Goal: Book appointment/travel/reservation

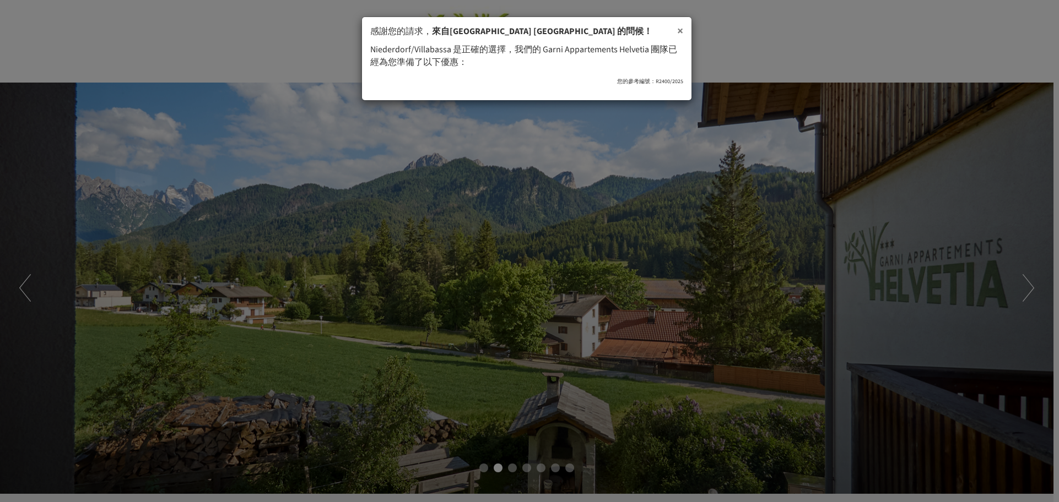
click at [682, 31] on font "×" at bounding box center [680, 31] width 6 height 17
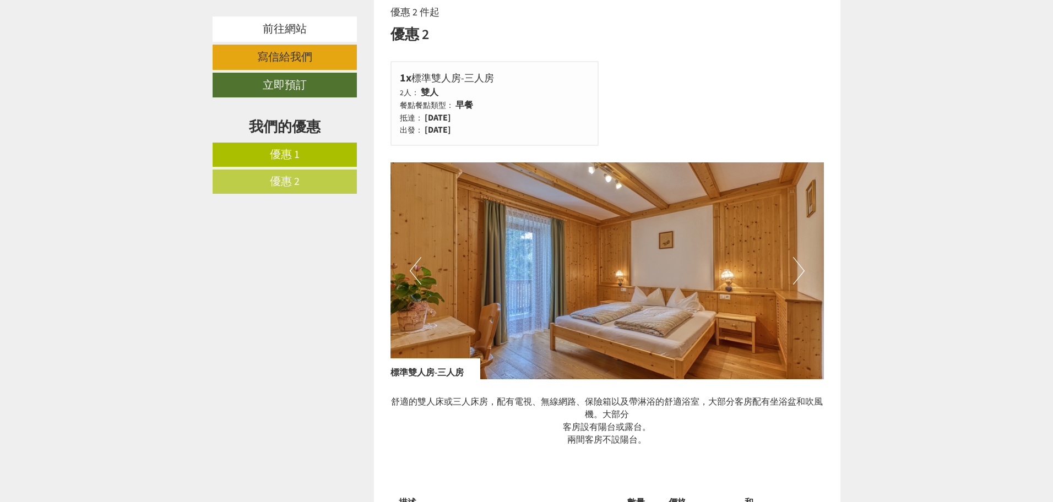
scroll to position [1377, 0]
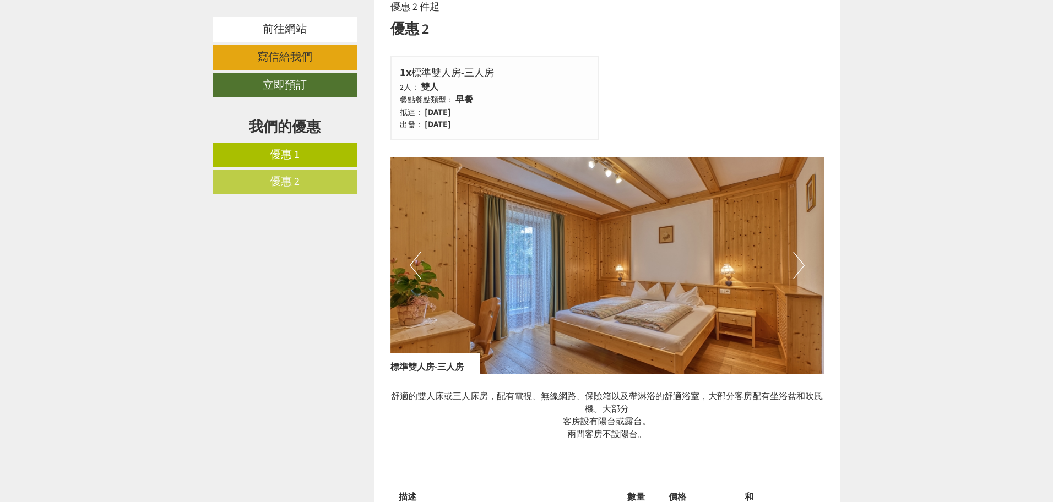
click at [801, 264] on button "下一個" at bounding box center [799, 266] width 12 height 28
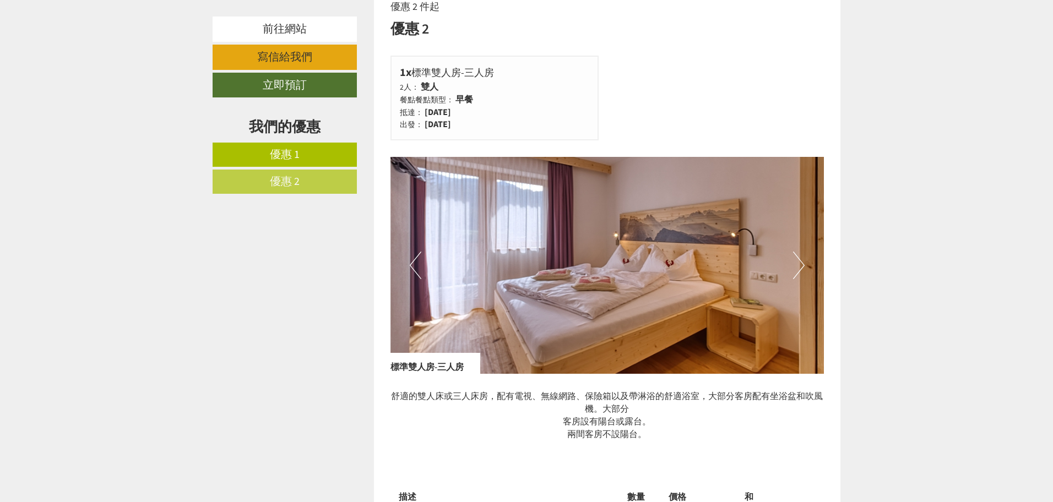
click at [801, 264] on button "下一個" at bounding box center [799, 266] width 12 height 28
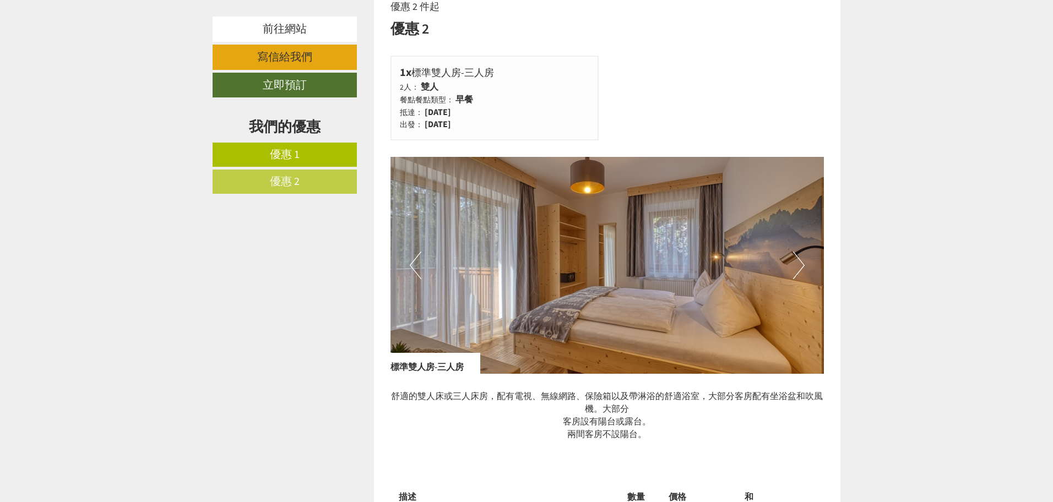
click at [801, 264] on button "下一個" at bounding box center [799, 266] width 12 height 28
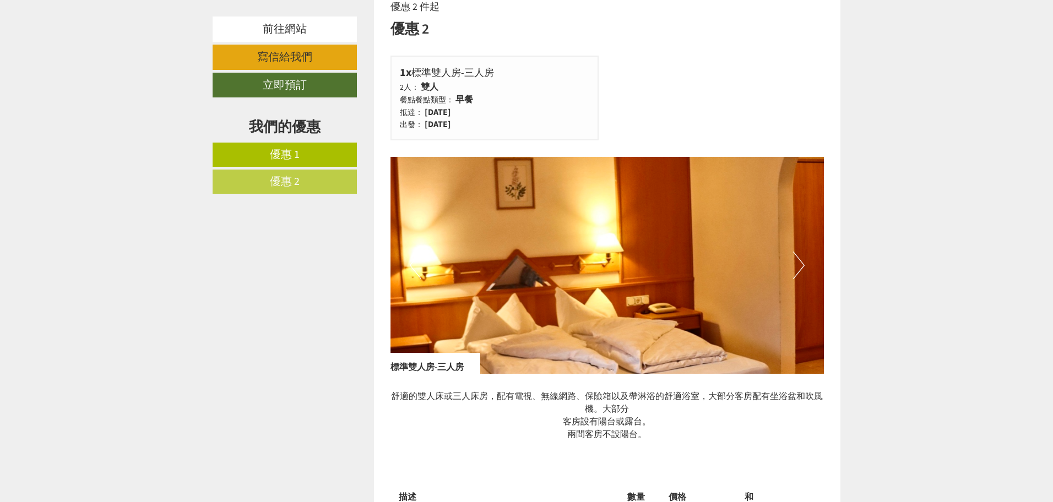
click at [801, 264] on button "下一個" at bounding box center [799, 266] width 12 height 28
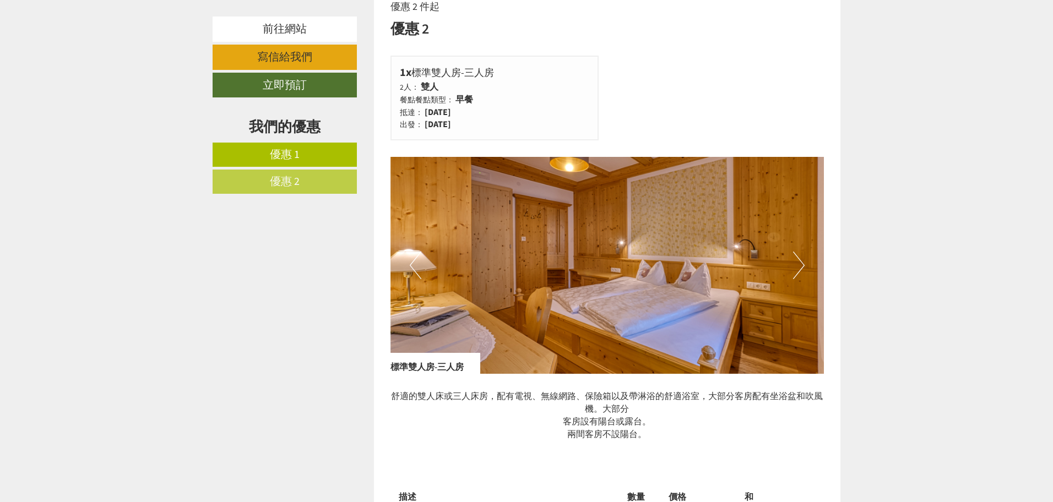
click at [801, 264] on button "下一個" at bounding box center [799, 266] width 12 height 28
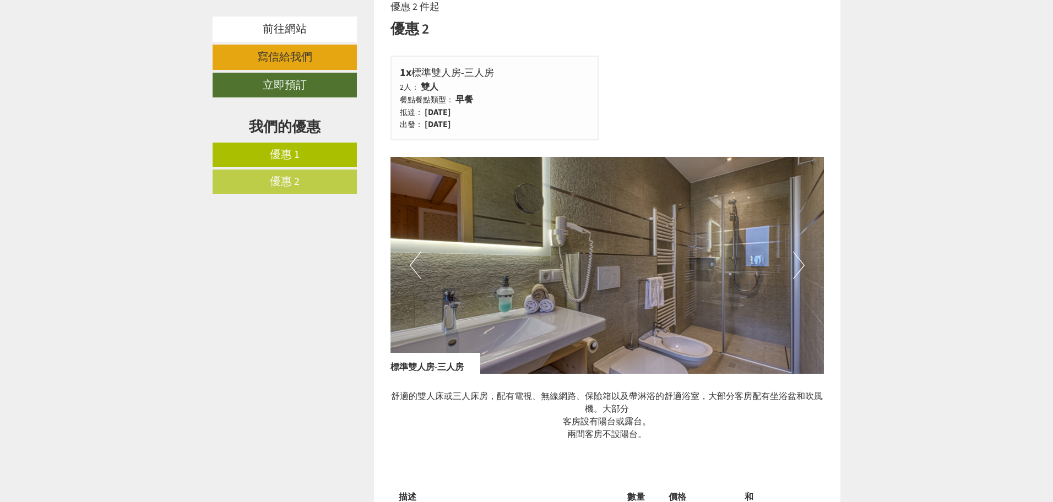
click at [801, 264] on button "下一個" at bounding box center [799, 266] width 12 height 28
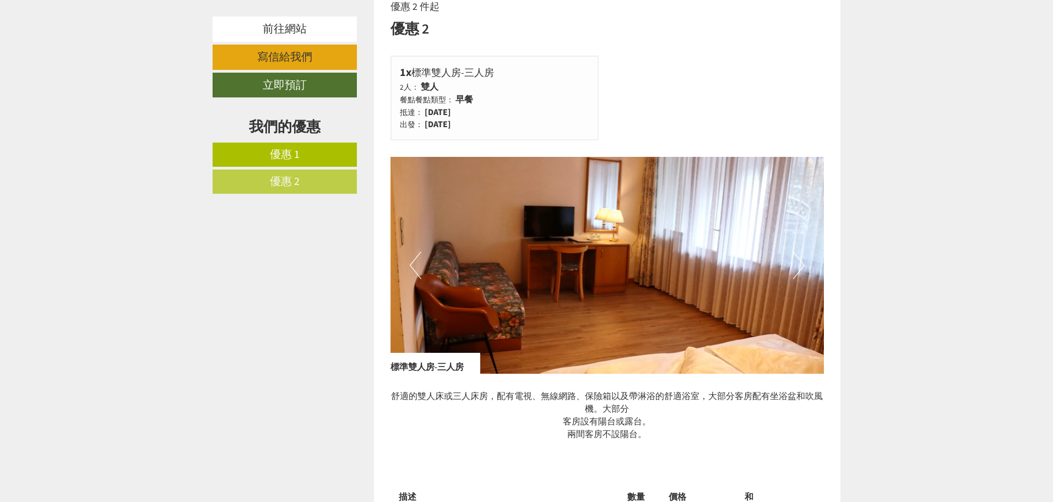
click at [801, 264] on button "下一個" at bounding box center [799, 266] width 12 height 28
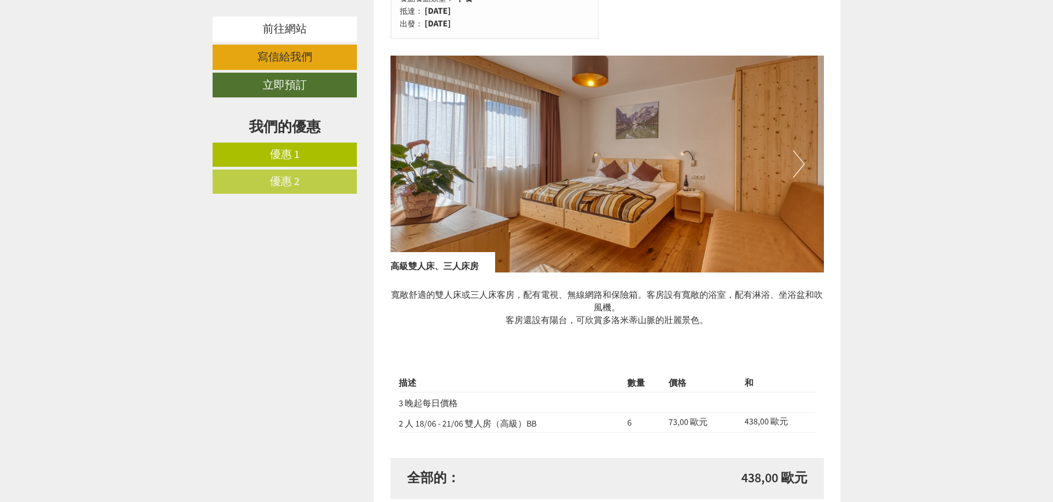
scroll to position [716, 0]
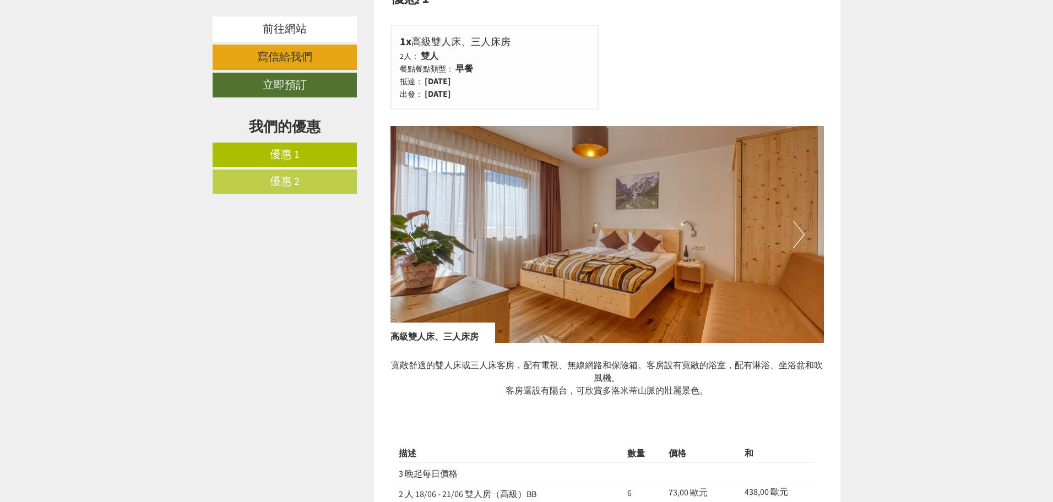
click at [802, 230] on button "下一個" at bounding box center [799, 235] width 12 height 28
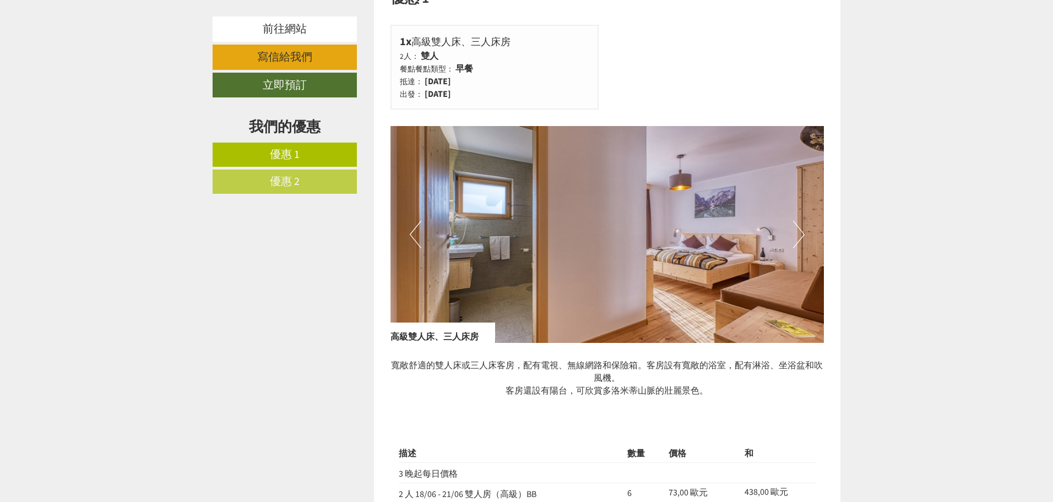
click at [805, 231] on img at bounding box center [607, 234] width 434 height 217
click at [807, 229] on div "以前的 下一個" at bounding box center [607, 234] width 434 height 217
click at [804, 234] on button "下一個" at bounding box center [799, 235] width 12 height 28
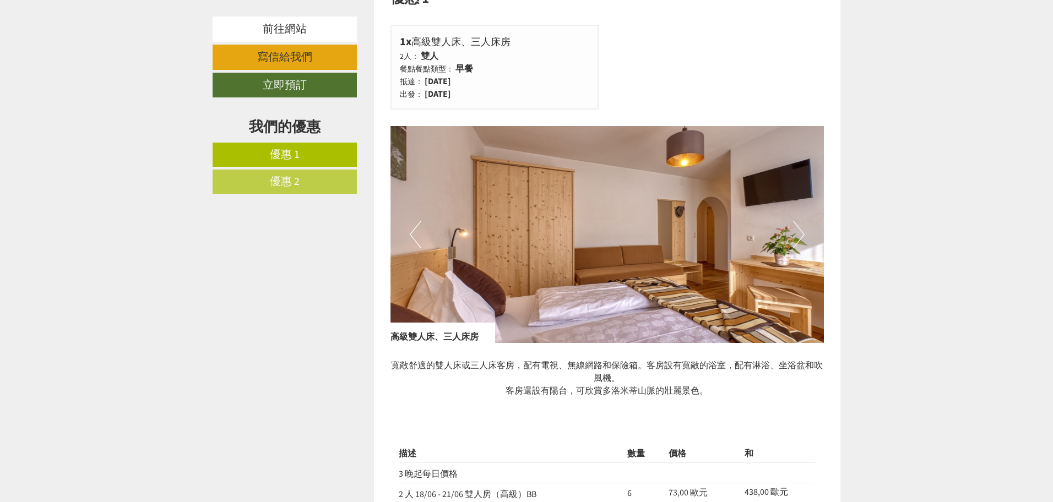
click at [804, 234] on button "下一個" at bounding box center [799, 235] width 12 height 28
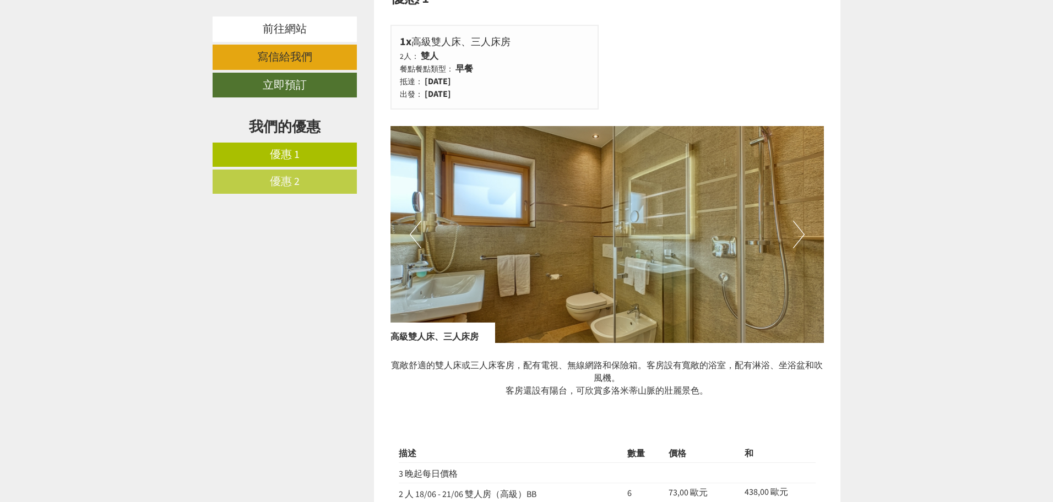
click at [804, 234] on button "下一個" at bounding box center [799, 235] width 12 height 28
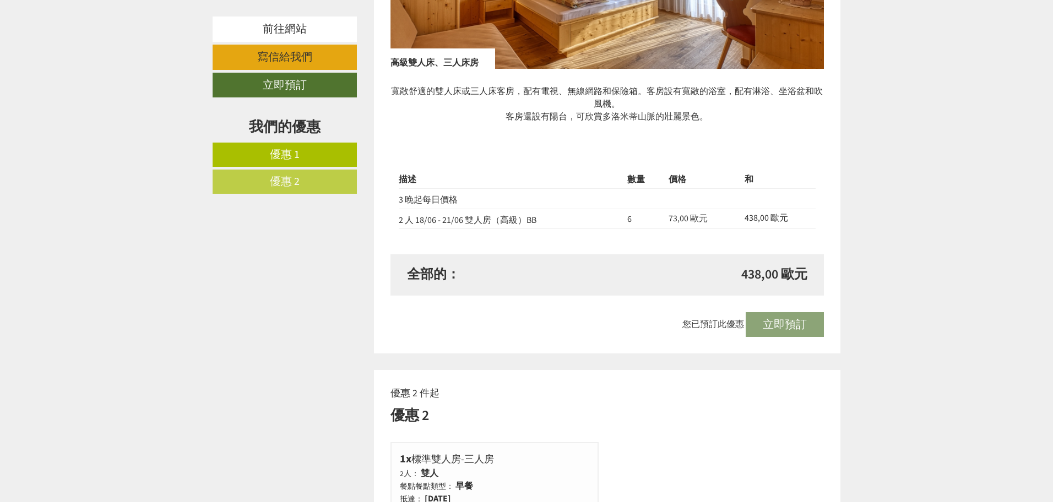
scroll to position [991, 0]
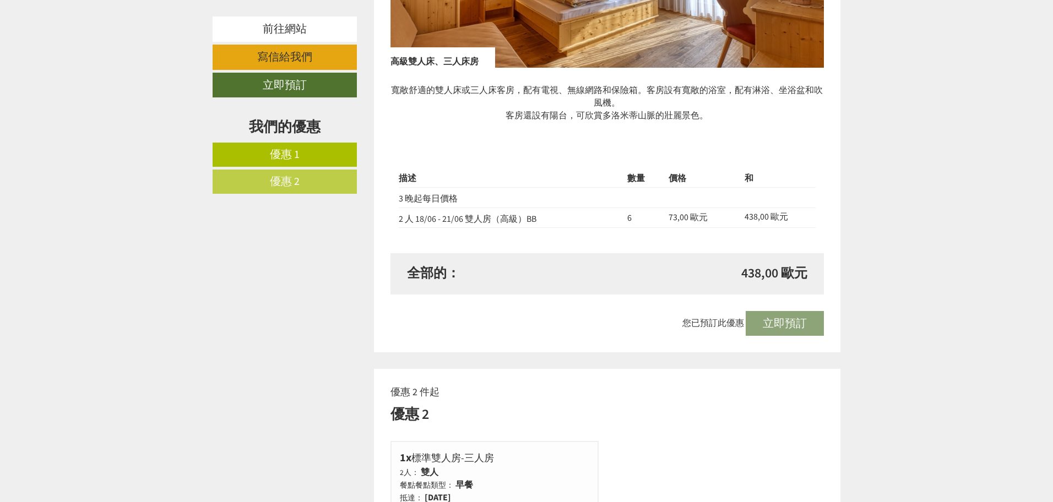
click at [786, 314] on div "您已預訂此優惠 立即預訂" at bounding box center [607, 323] width 434 height 25
click at [766, 319] on div "您已預訂此優惠 立即預訂" at bounding box center [607, 323] width 434 height 25
click at [281, 87] on font "立即預訂" at bounding box center [285, 85] width 44 height 15
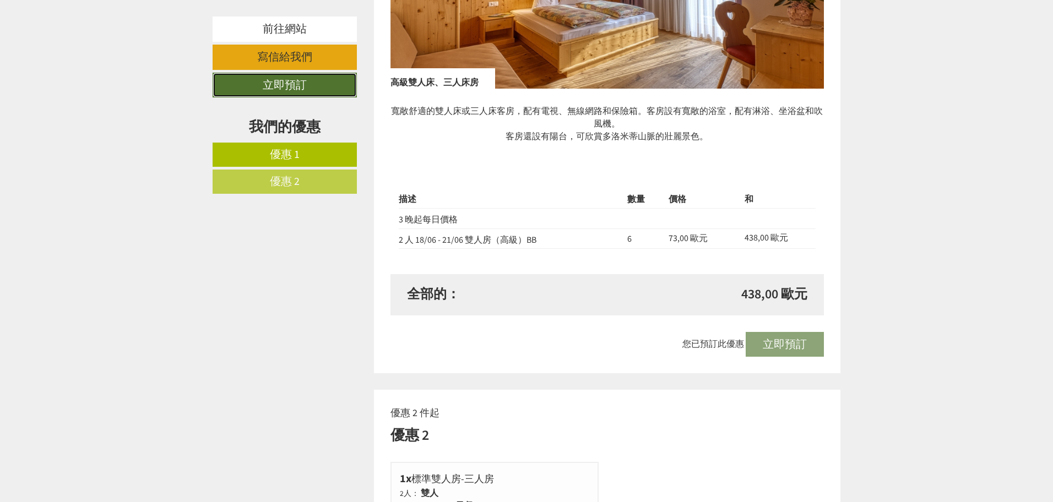
scroll to position [968, 0]
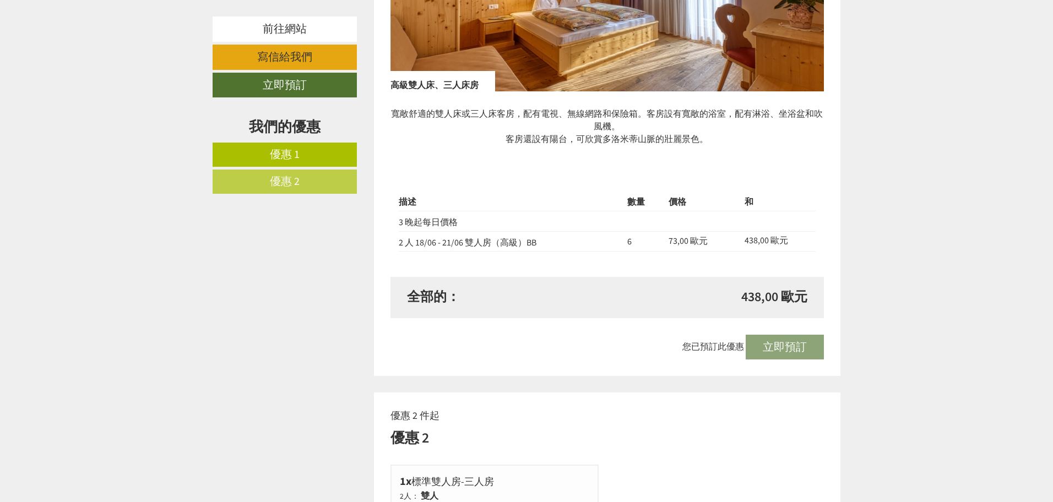
click at [766, 345] on div "您已預訂此優惠 立即預訂" at bounding box center [607, 347] width 434 height 25
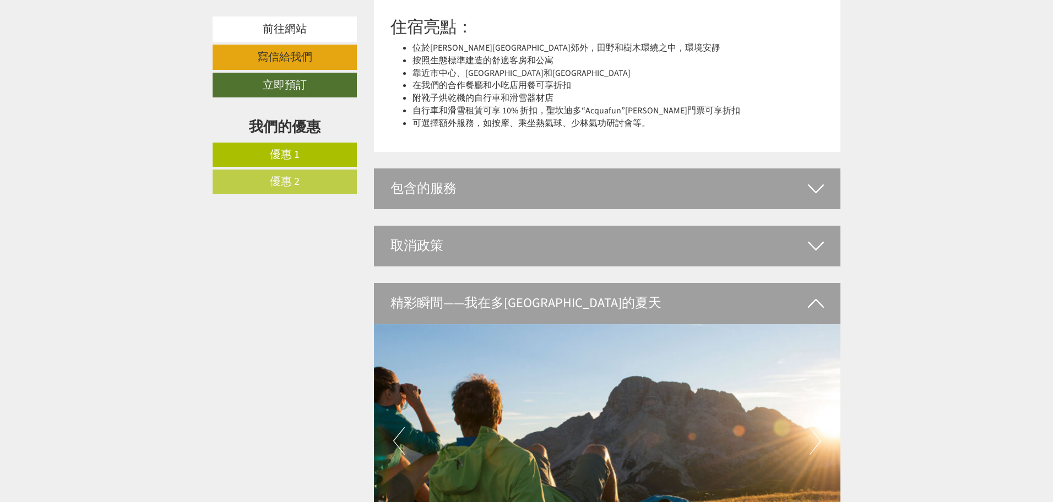
scroll to position [2124, 0]
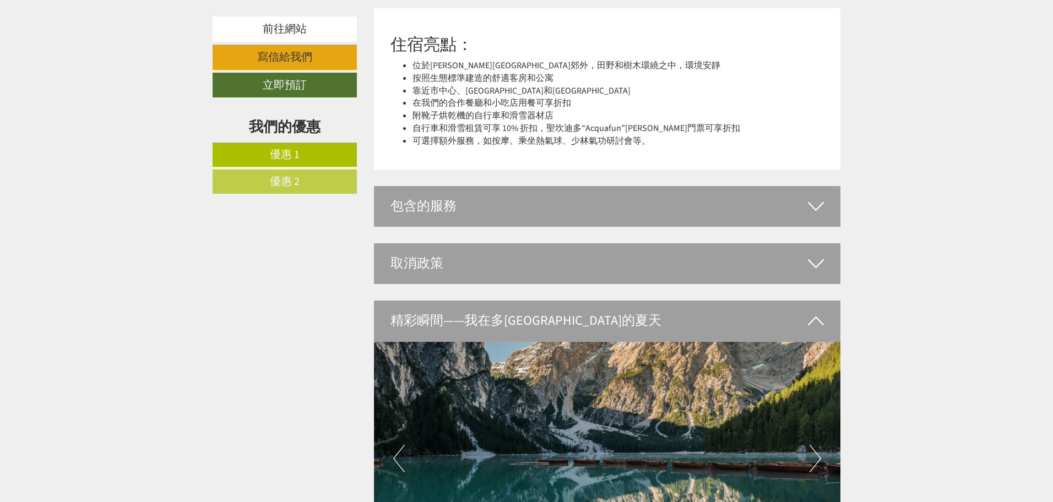
click at [815, 207] on icon at bounding box center [816, 206] width 16 height 19
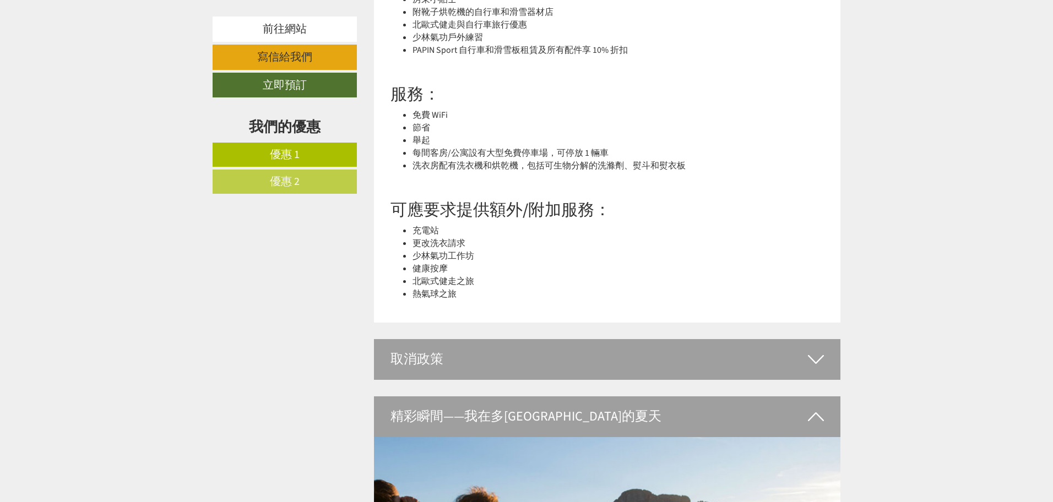
scroll to position [2620, 0]
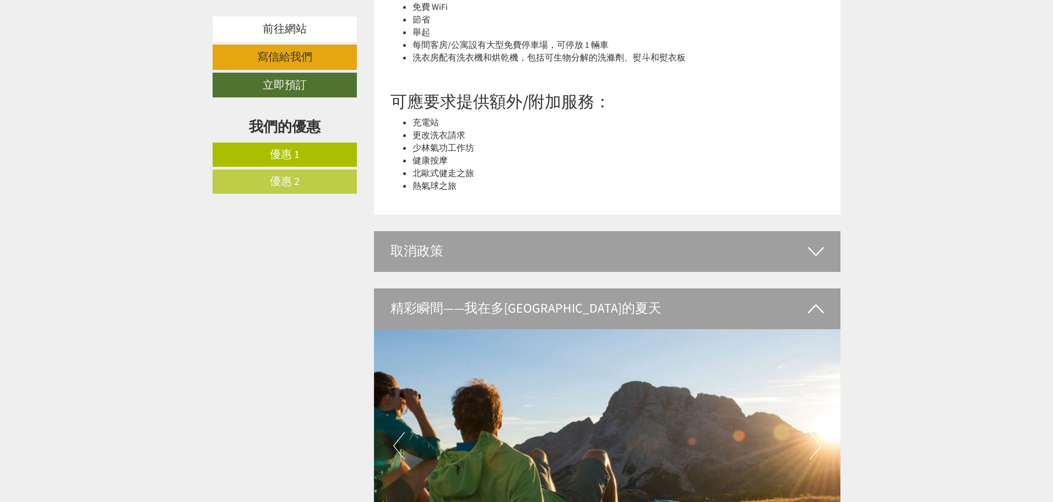
click at [810, 254] on icon at bounding box center [816, 251] width 16 height 19
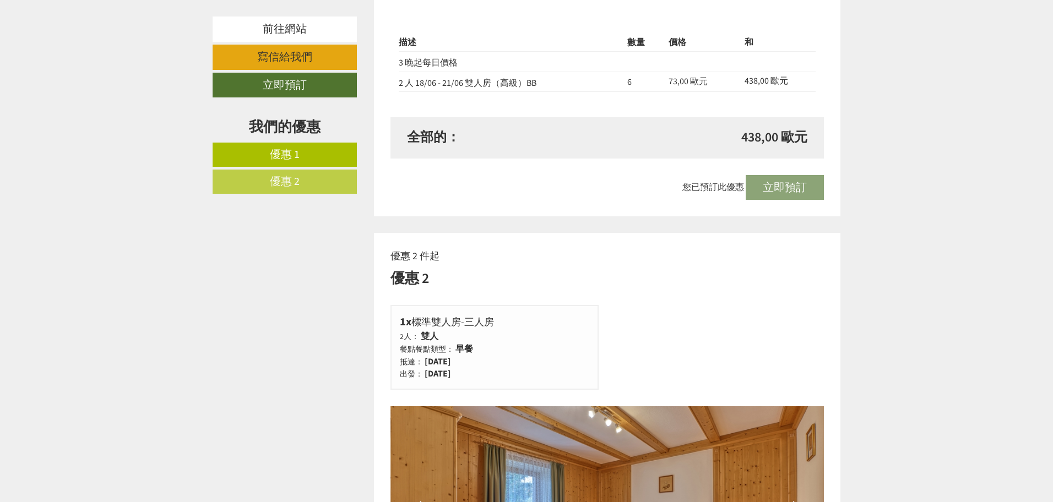
scroll to position [966, 0]
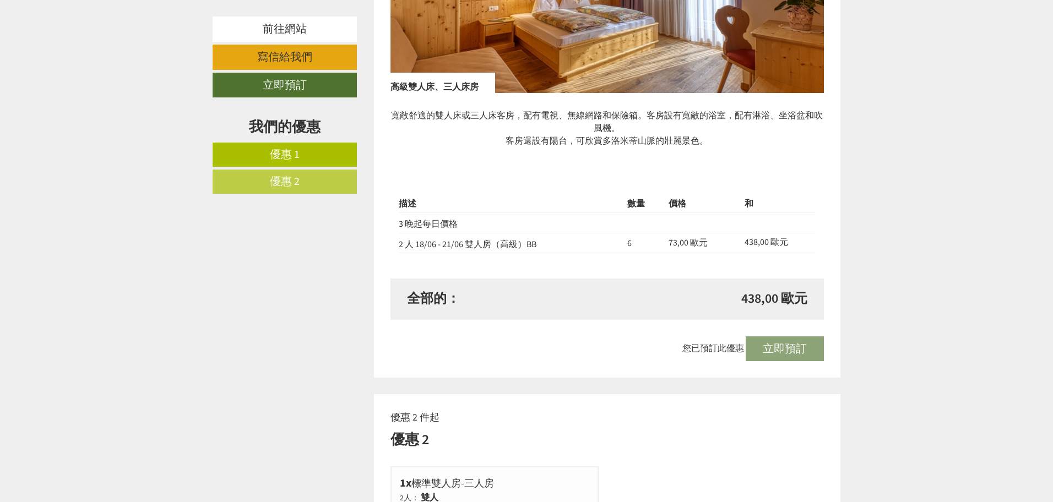
click at [770, 346] on div "您已預訂此優惠 立即預訂" at bounding box center [607, 349] width 434 height 25
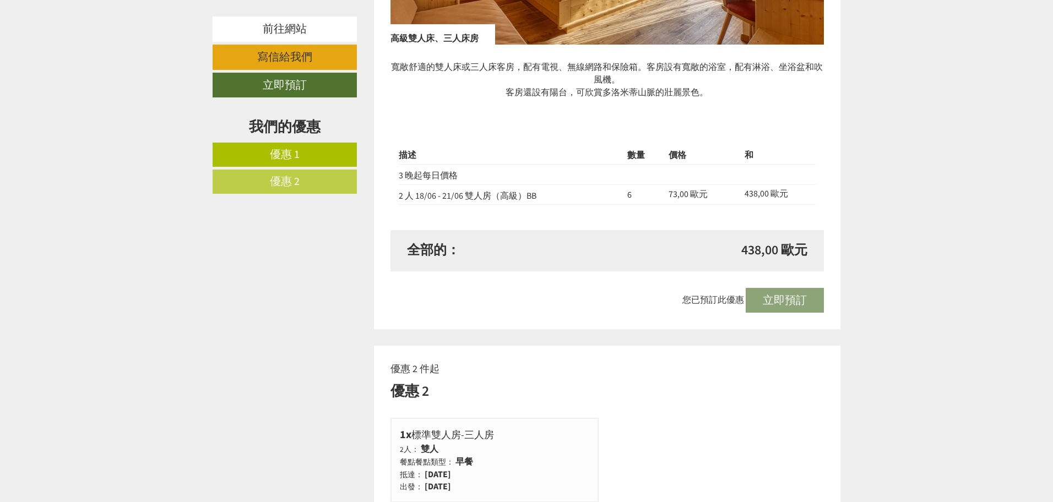
scroll to position [1021, 0]
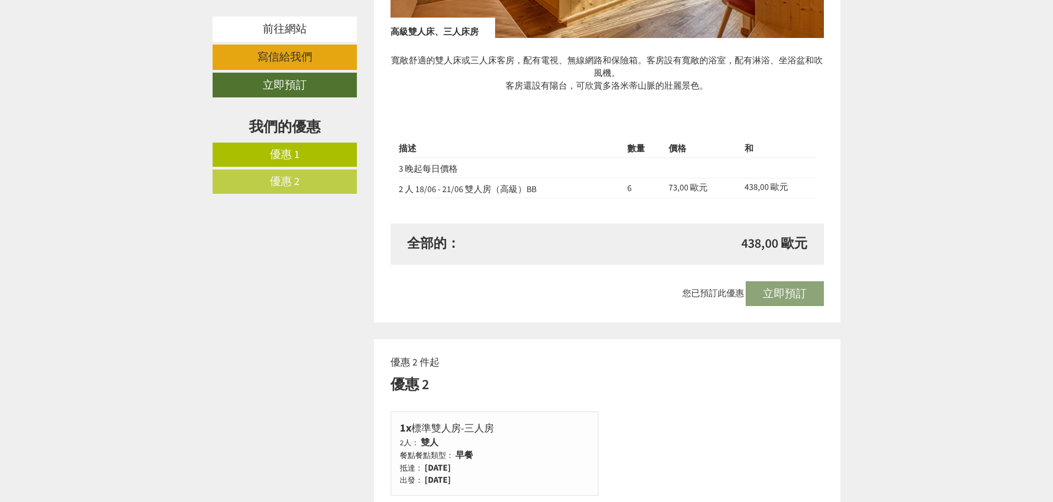
click at [778, 295] on div "您已預訂此優惠 立即預訂" at bounding box center [607, 293] width 434 height 25
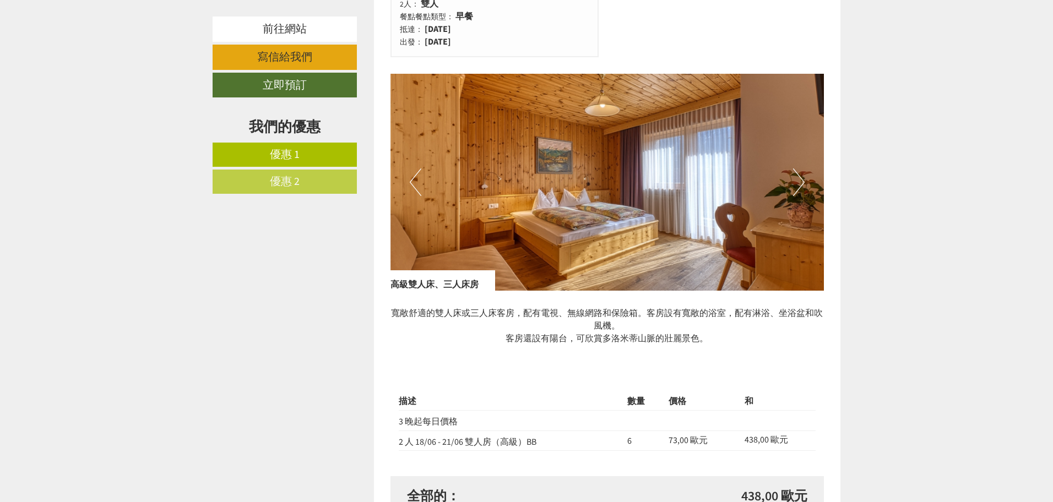
scroll to position [746, 0]
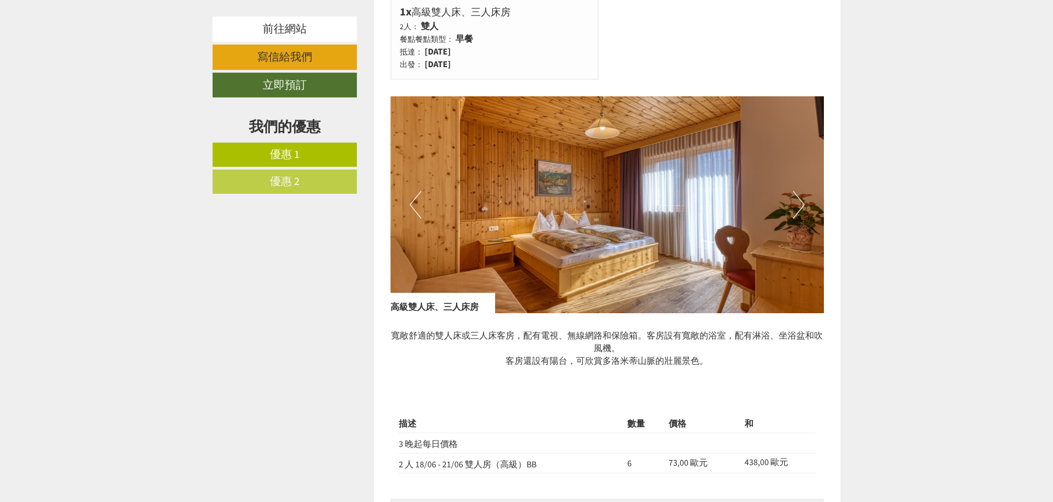
click at [676, 216] on img at bounding box center [607, 204] width 434 height 217
click at [802, 204] on button "下一個" at bounding box center [799, 205] width 12 height 28
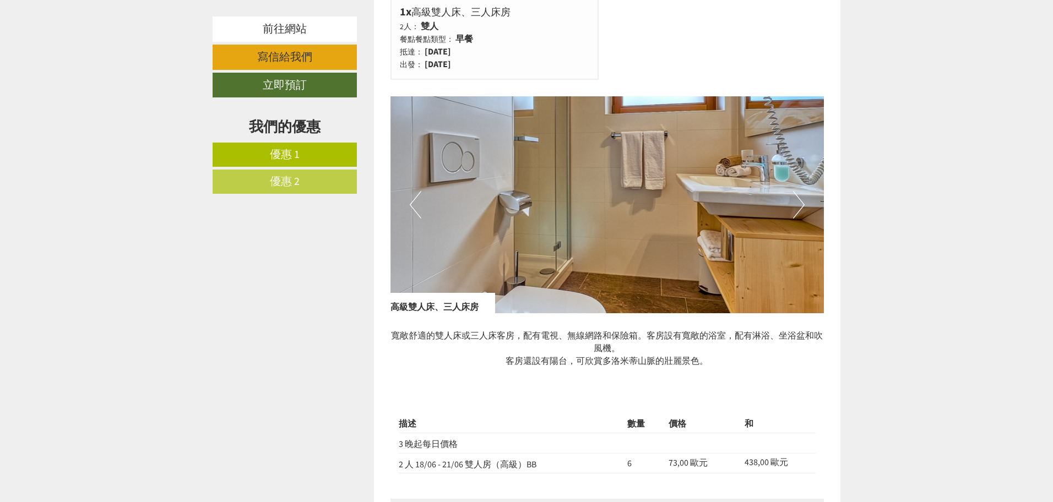
click at [802, 204] on button "下一個" at bounding box center [799, 205] width 12 height 28
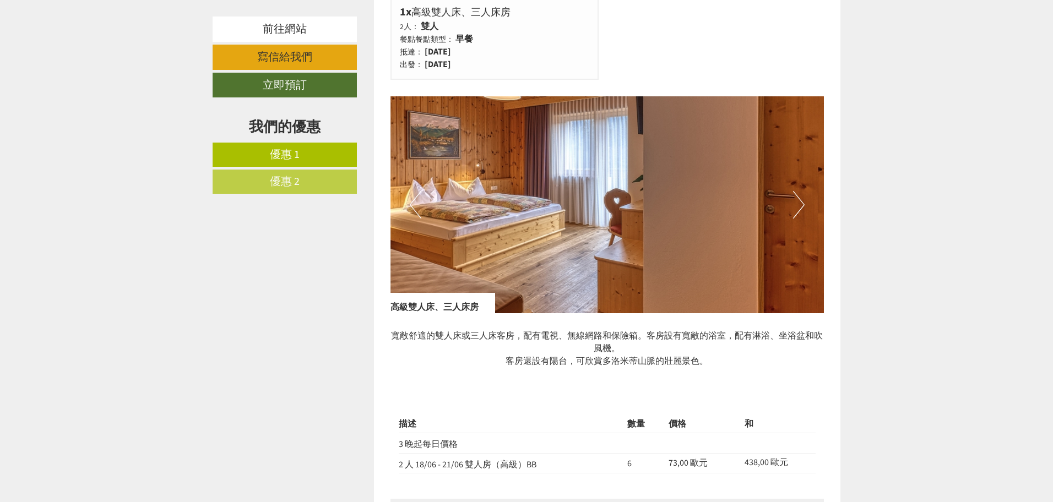
click at [802, 204] on button "下一個" at bounding box center [799, 205] width 12 height 28
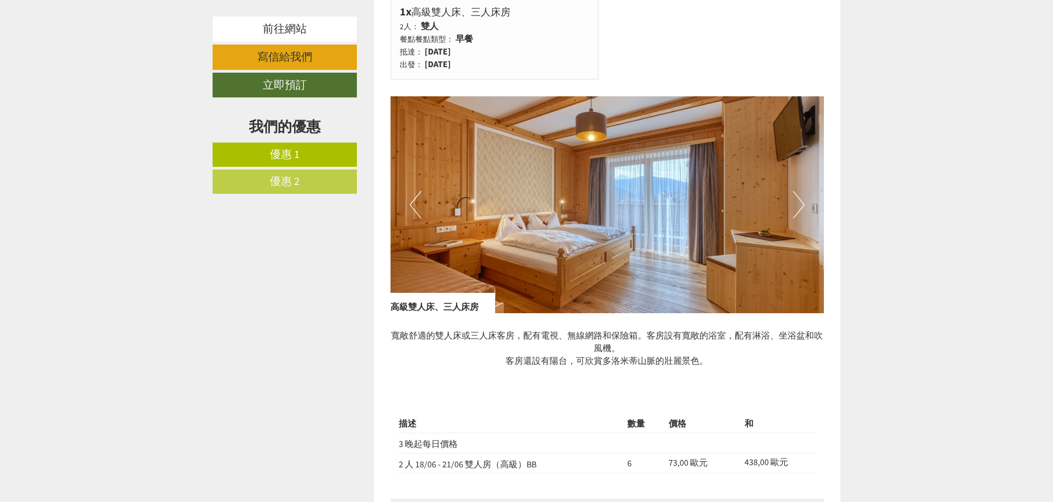
click at [802, 204] on button "下一個" at bounding box center [799, 205] width 12 height 28
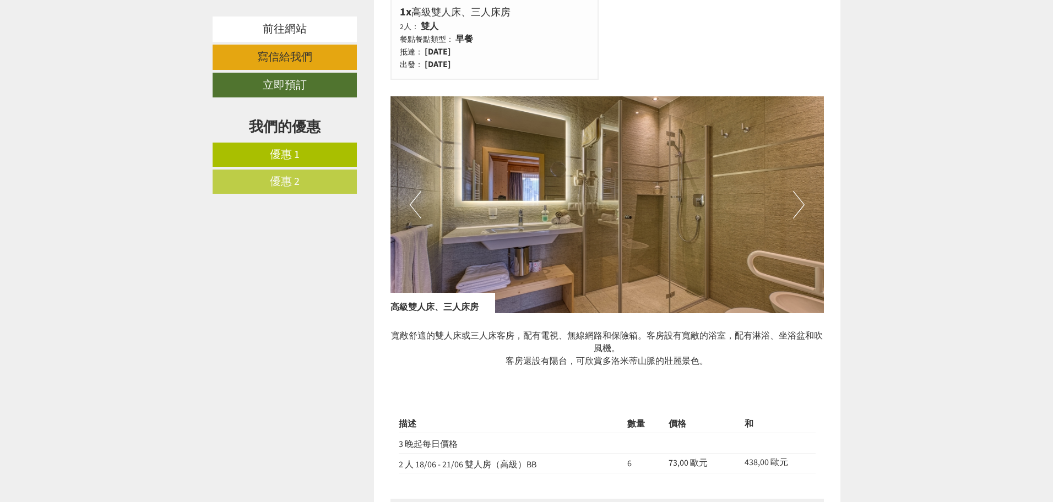
click at [802, 204] on button "下一個" at bounding box center [799, 205] width 12 height 28
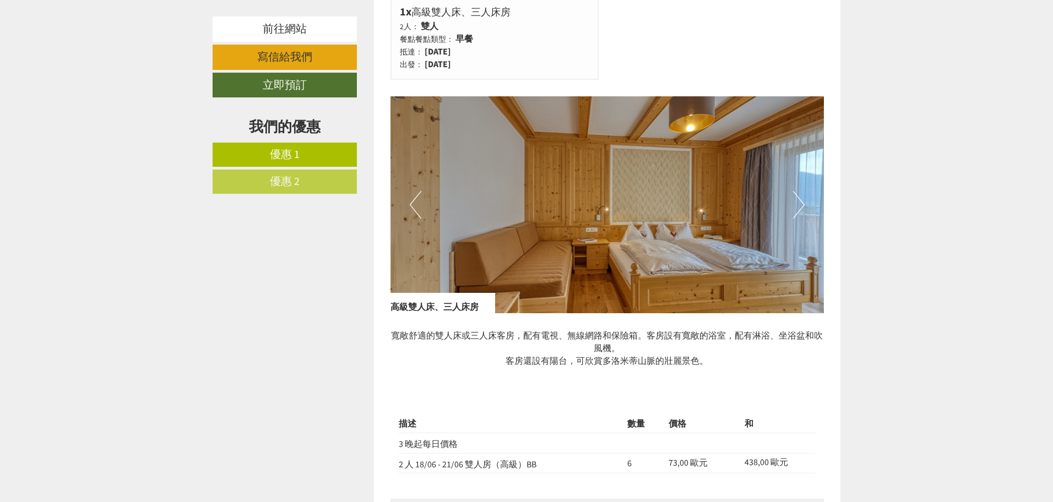
click at [802, 204] on button "下一個" at bounding box center [799, 205] width 12 height 28
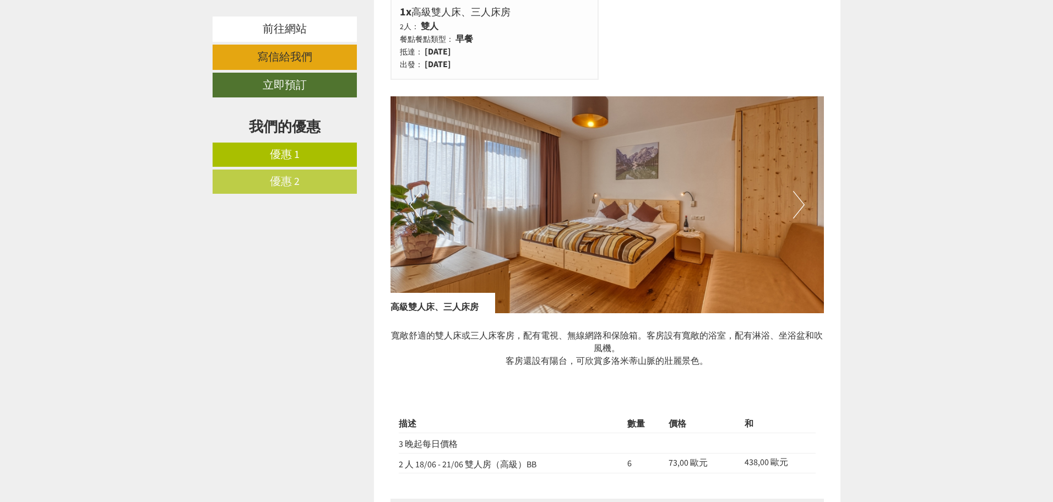
click at [802, 204] on button "下一個" at bounding box center [799, 205] width 12 height 28
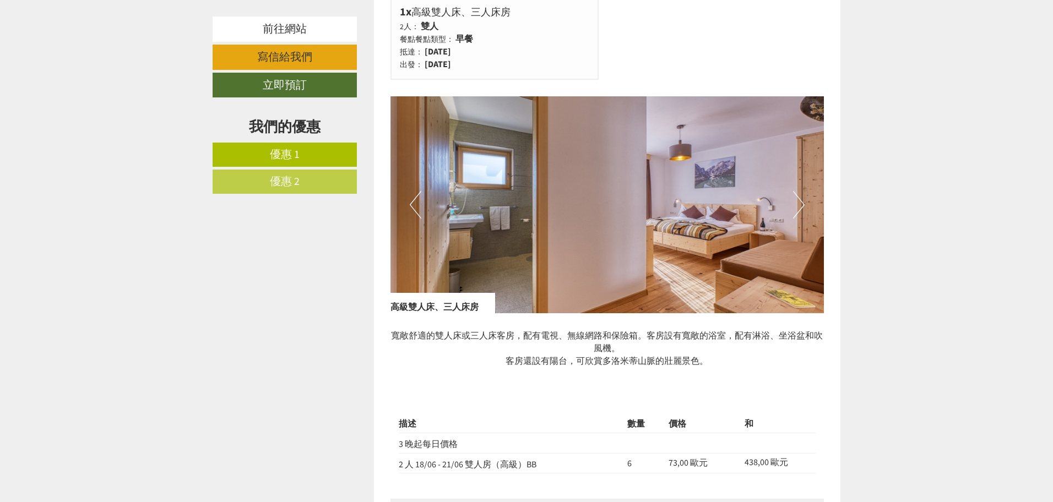
click at [802, 204] on button "下一個" at bounding box center [799, 205] width 12 height 28
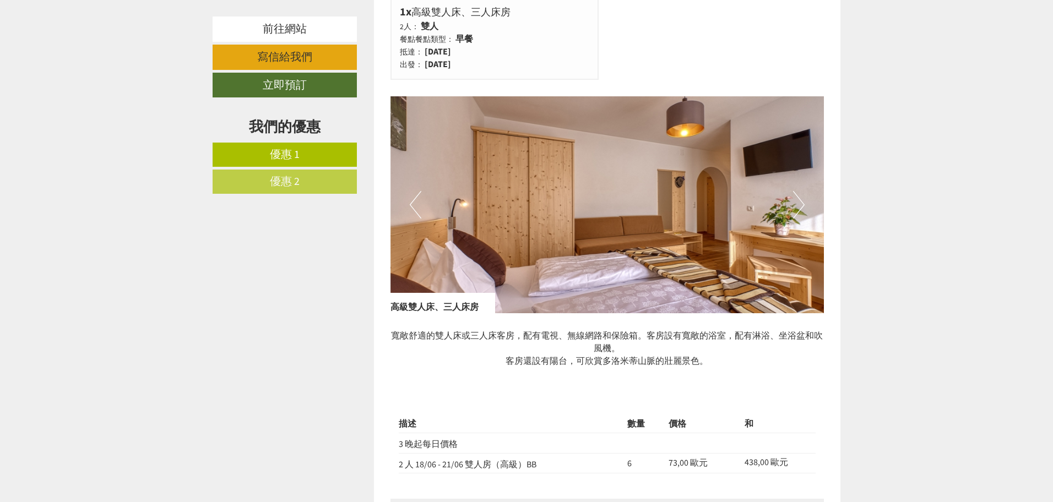
click at [802, 204] on button "下一個" at bounding box center [799, 205] width 12 height 28
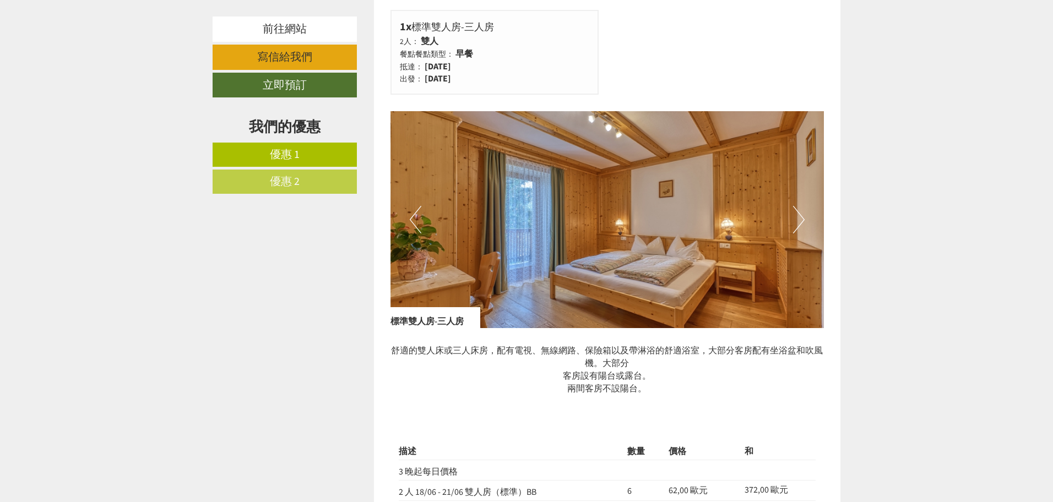
scroll to position [1517, 0]
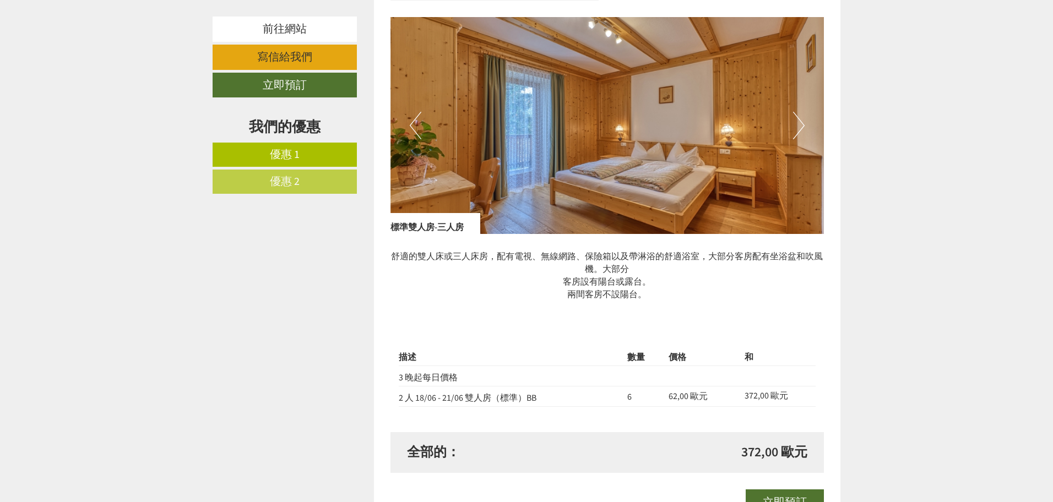
click at [805, 124] on img at bounding box center [607, 125] width 434 height 217
click at [800, 129] on button "下一個" at bounding box center [799, 126] width 12 height 28
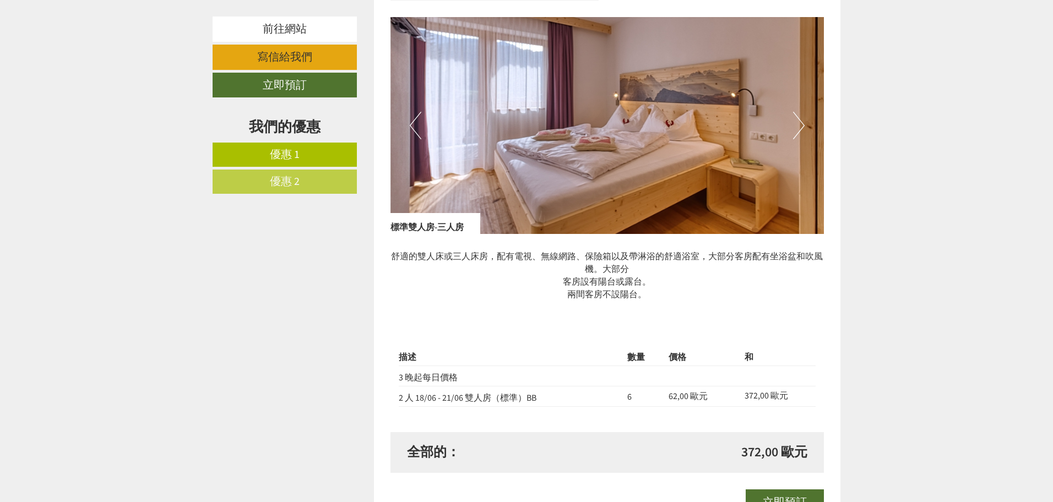
click at [800, 129] on button "下一個" at bounding box center [799, 126] width 12 height 28
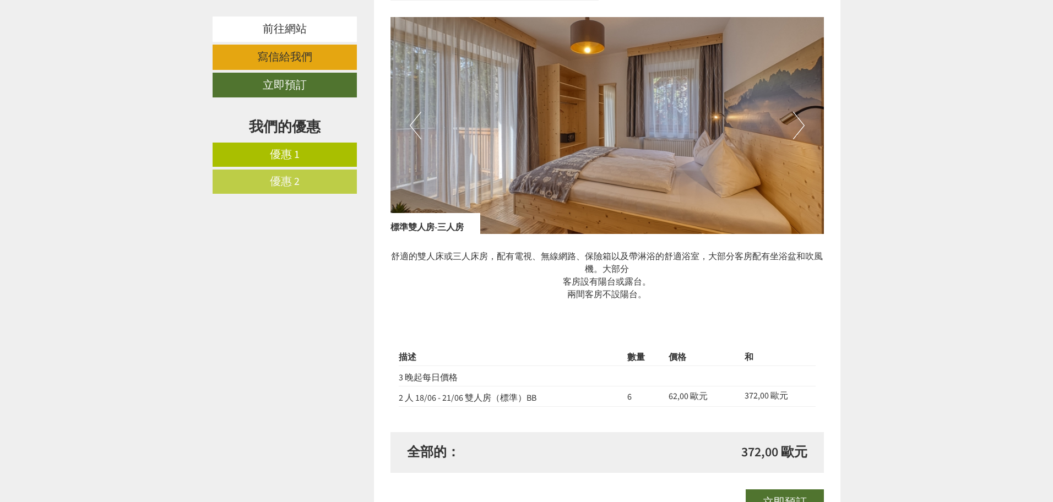
click at [800, 129] on button "下一個" at bounding box center [799, 126] width 12 height 28
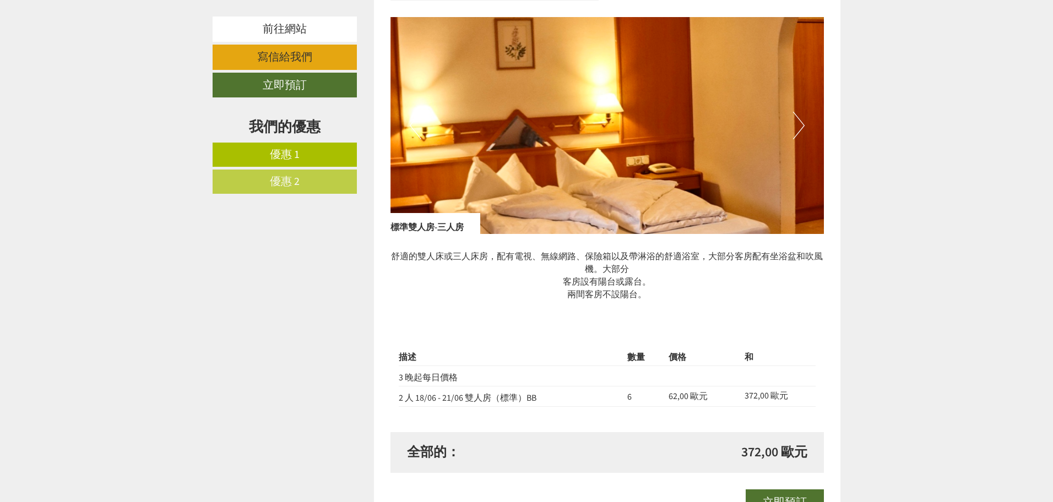
click at [800, 129] on button "下一個" at bounding box center [799, 126] width 12 height 28
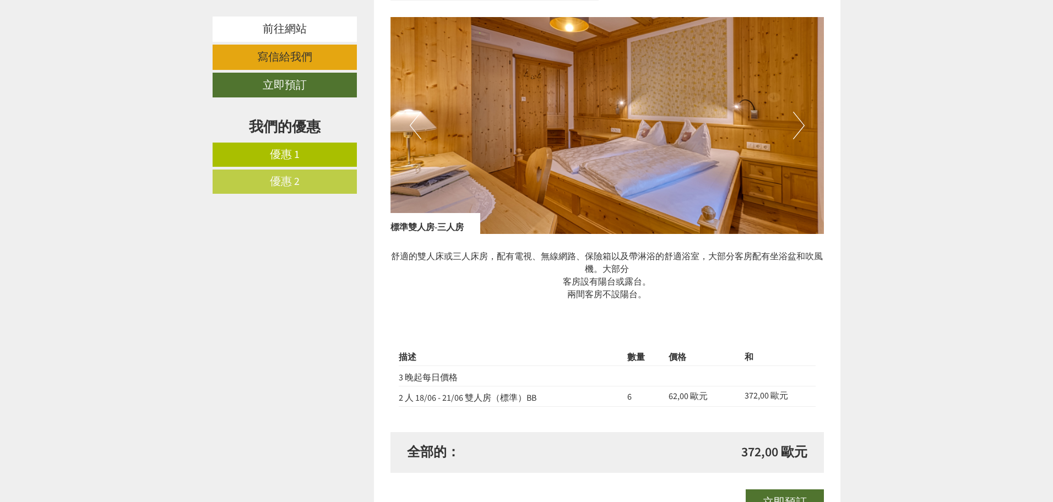
click at [800, 129] on button "下一個" at bounding box center [799, 126] width 12 height 28
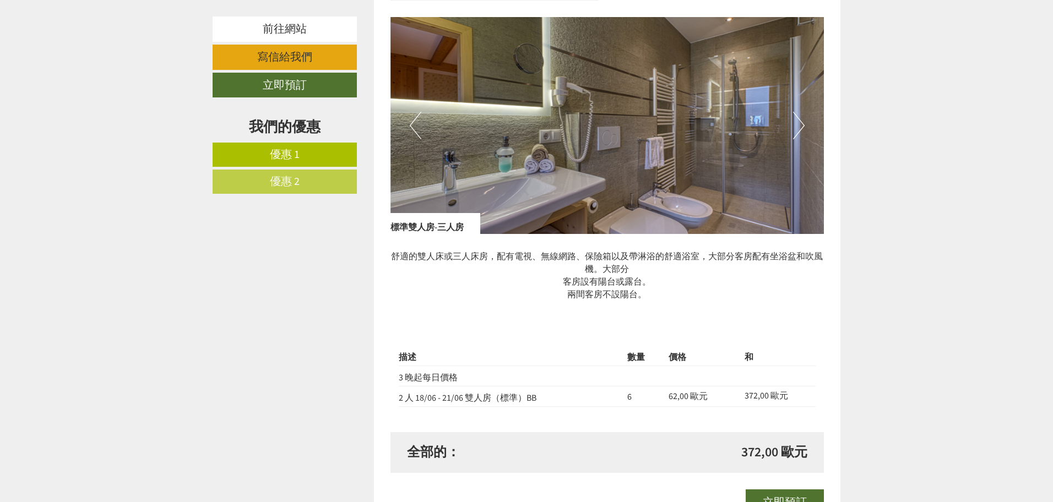
click at [800, 129] on button "下一個" at bounding box center [799, 126] width 12 height 28
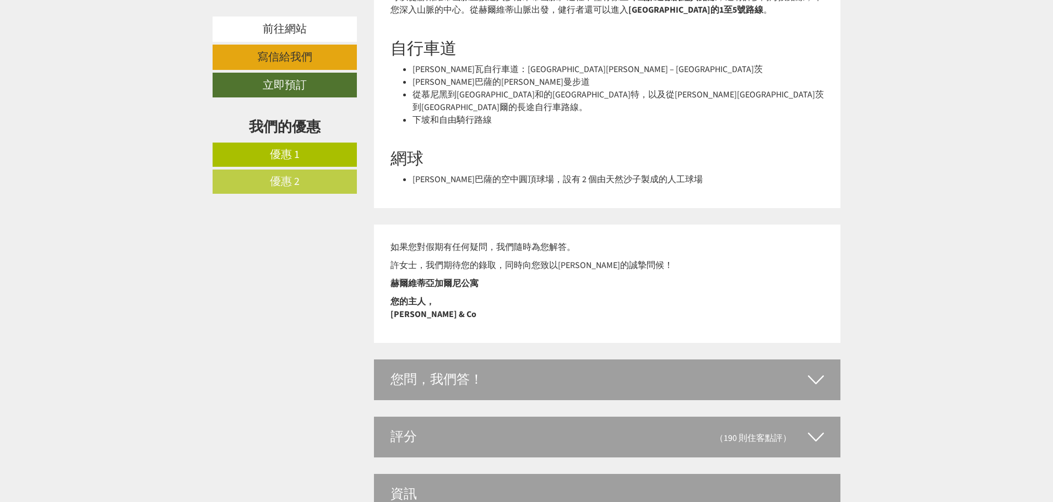
scroll to position [3610, 0]
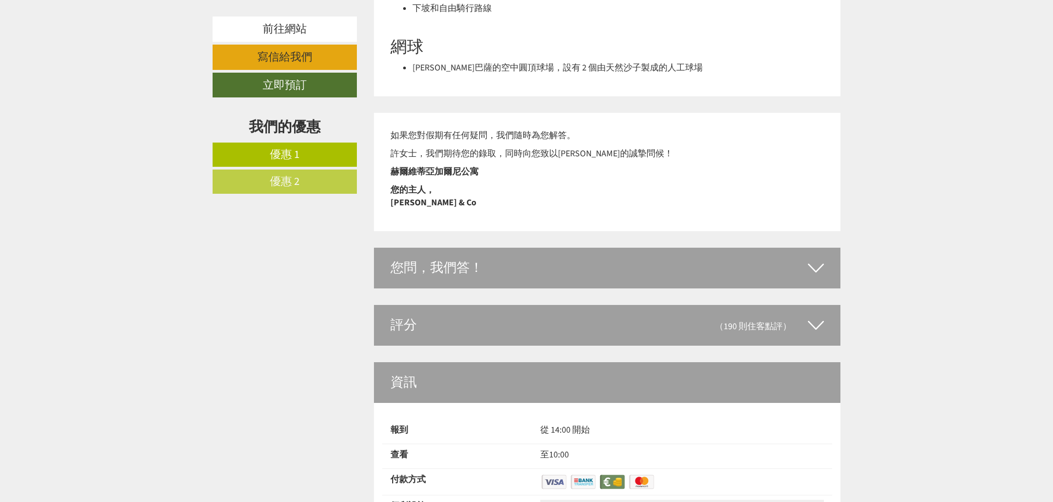
click at [810, 316] on icon at bounding box center [816, 325] width 16 height 19
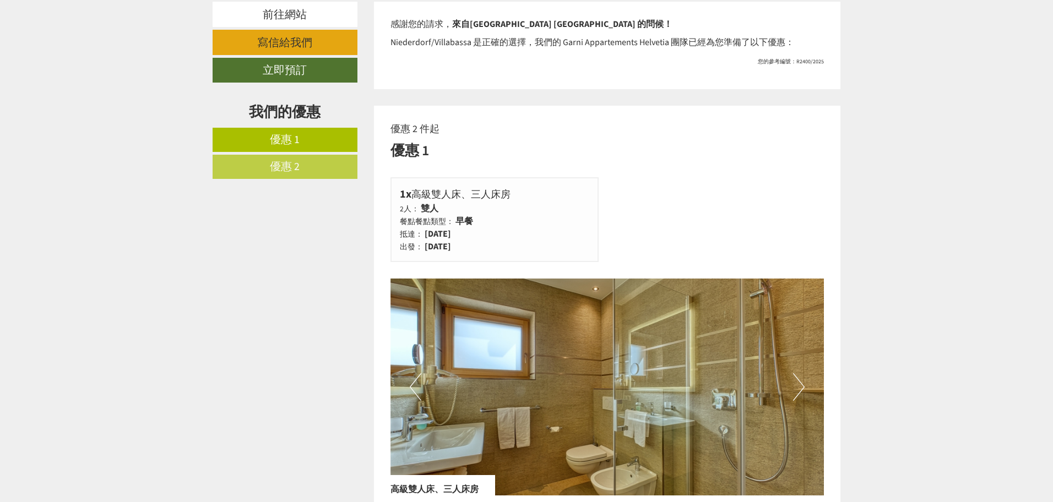
scroll to position [233, 0]
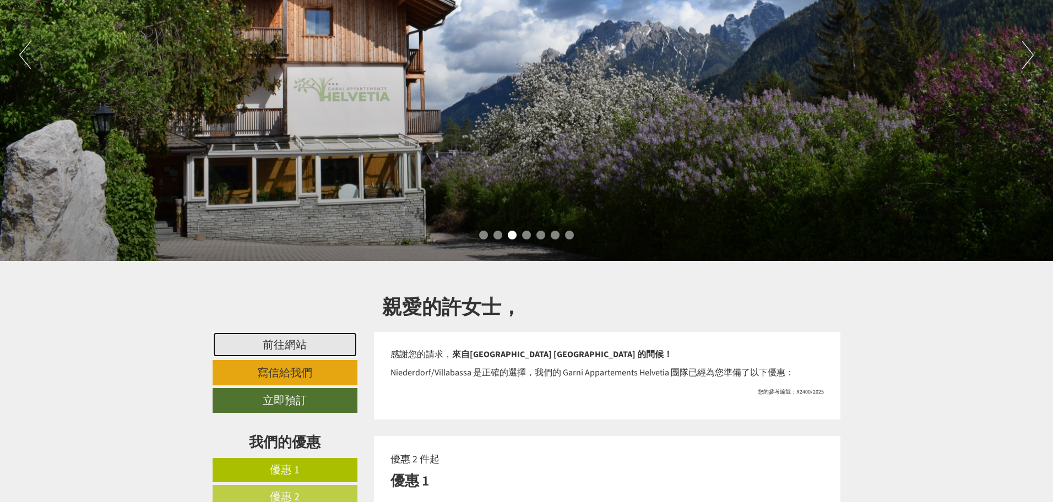
click at [274, 348] on font "前往網站" at bounding box center [285, 344] width 44 height 15
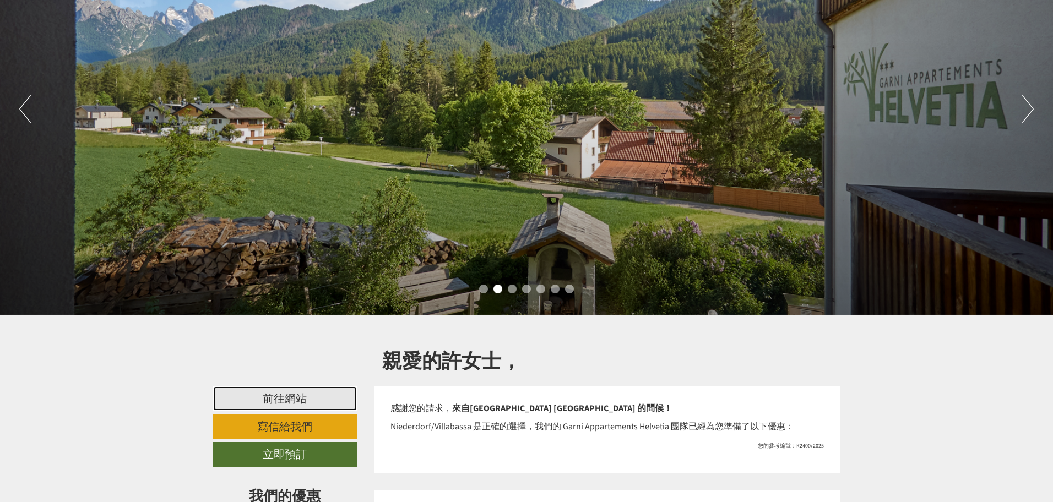
scroll to position [178, 0]
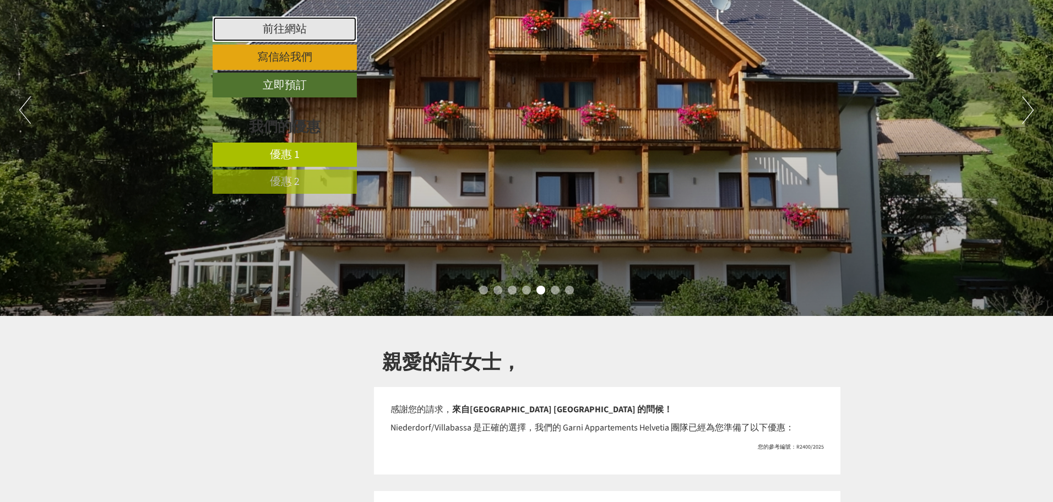
scroll to position [991, 0]
